Goal: Task Accomplishment & Management: Use online tool/utility

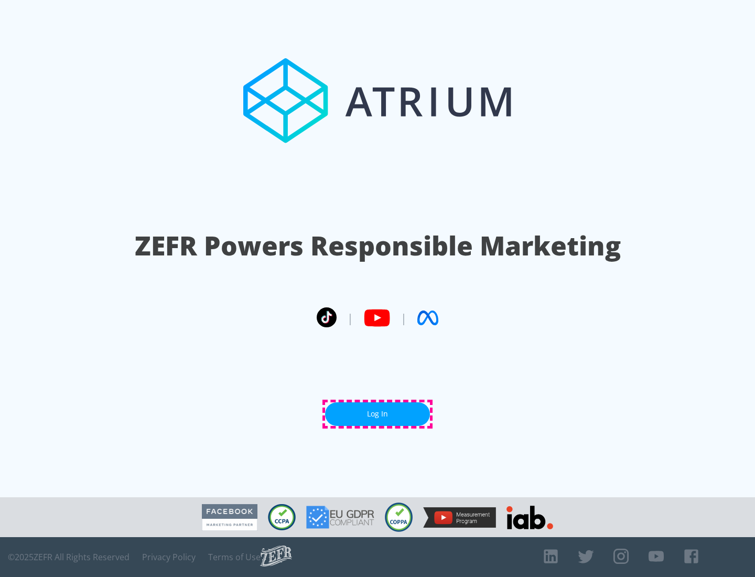
click at [378, 414] on link "Log In" at bounding box center [377, 414] width 105 height 24
